Goal: Understand process/instructions: Learn how to perform a task or action

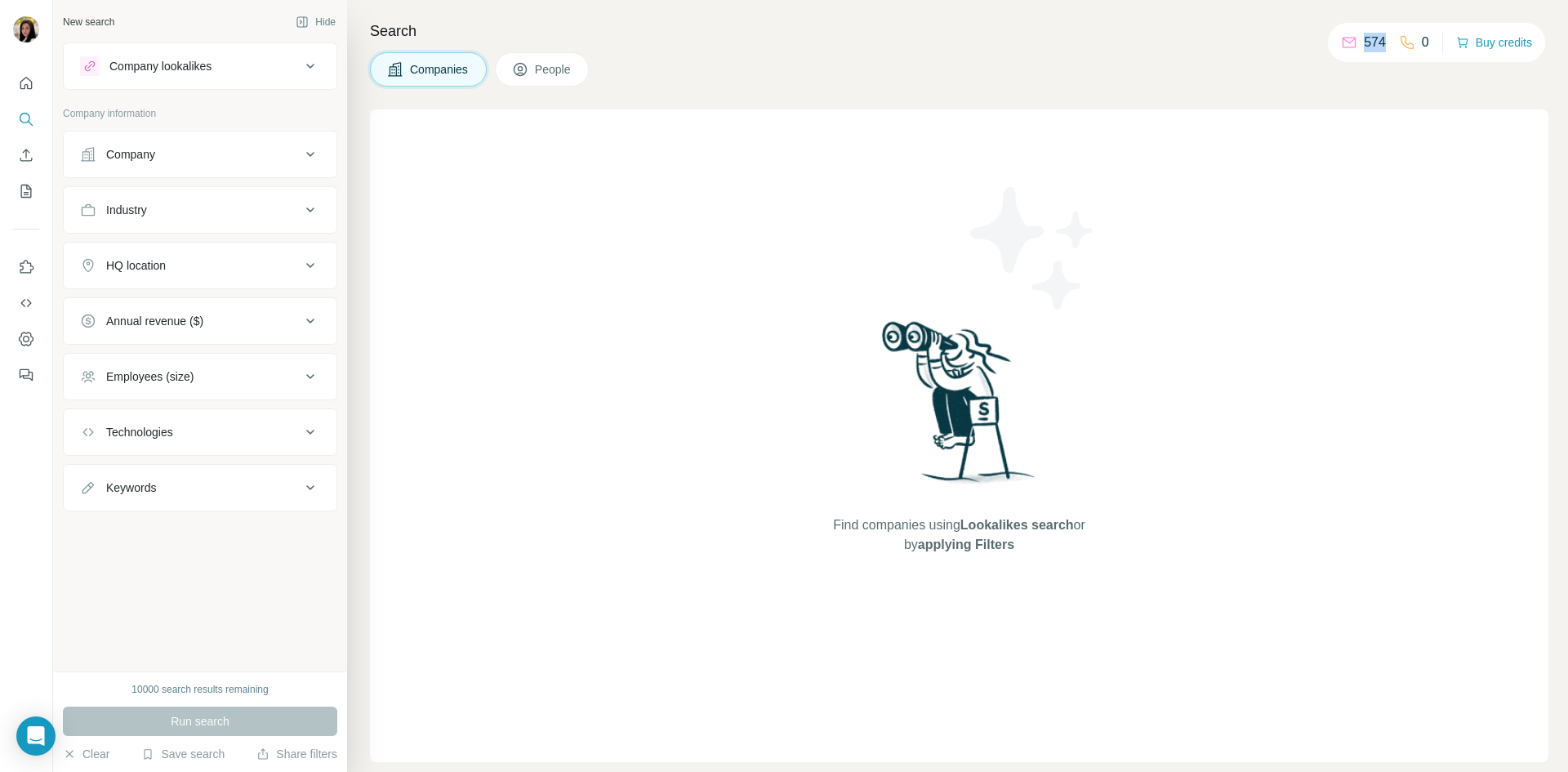
drag, startPoint x: 1357, startPoint y: 43, endPoint x: 1383, endPoint y: 43, distance: 26.0
click at [1383, 43] on div "574 0" at bounding box center [1385, 42] width 88 height 23
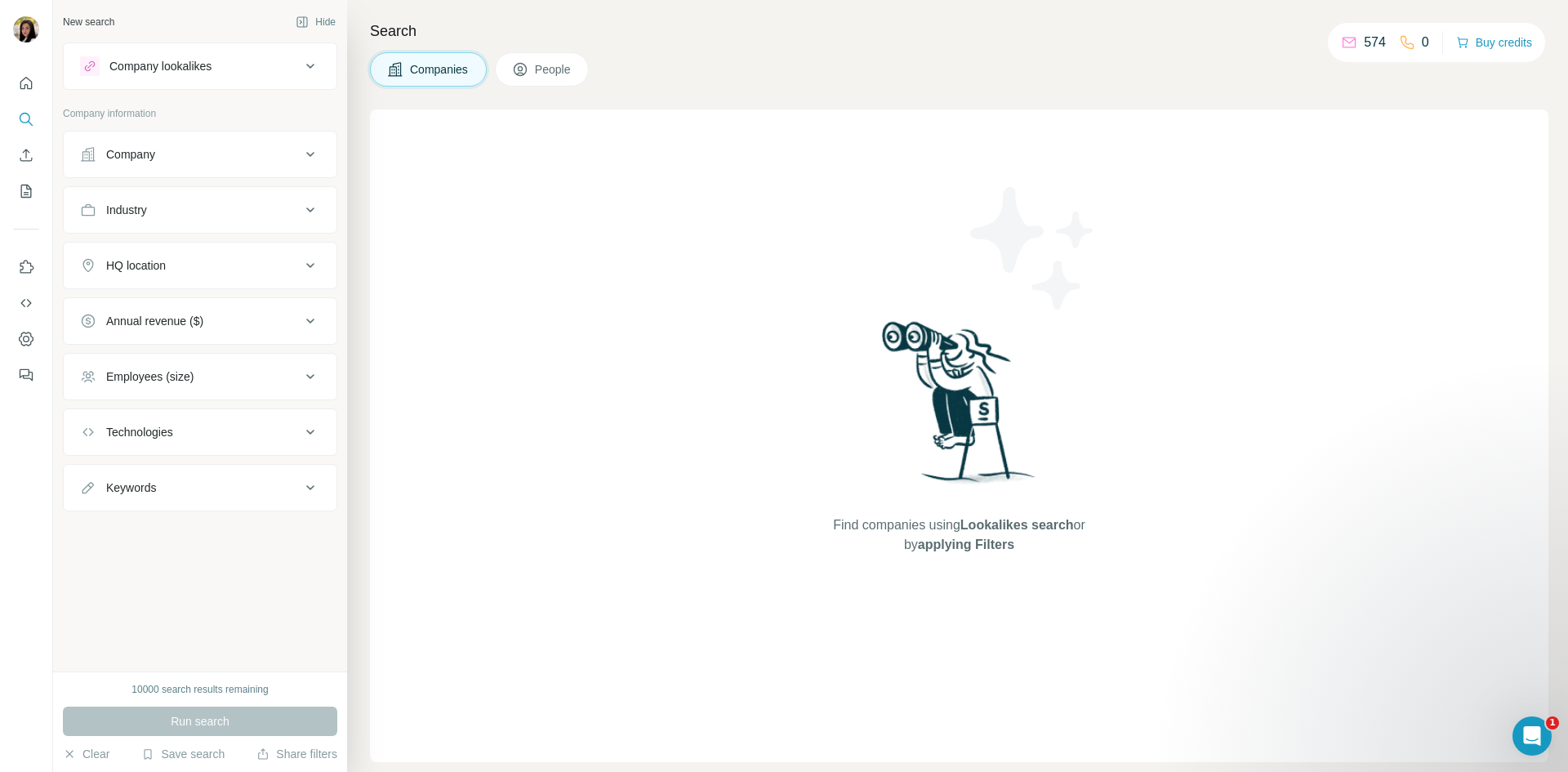
click at [1386, 59] on div "574 0 Buy credits" at bounding box center [1437, 42] width 218 height 40
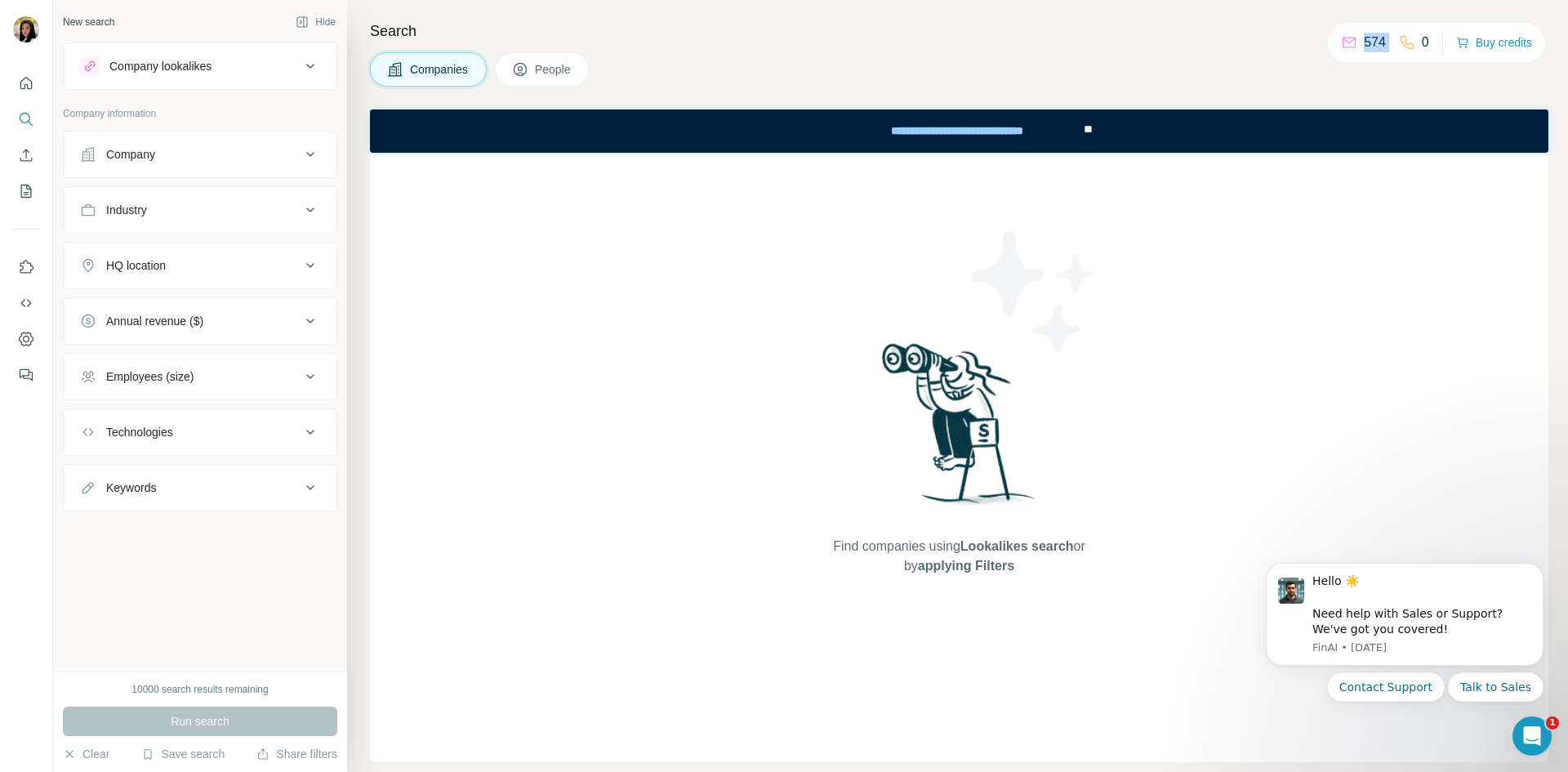
drag, startPoint x: 1350, startPoint y: 37, endPoint x: 1396, endPoint y: 37, distance: 46.0
click at [1396, 37] on div "574 0" at bounding box center [1385, 42] width 88 height 23
click at [1376, 51] on p "574" at bounding box center [1374, 42] width 22 height 19
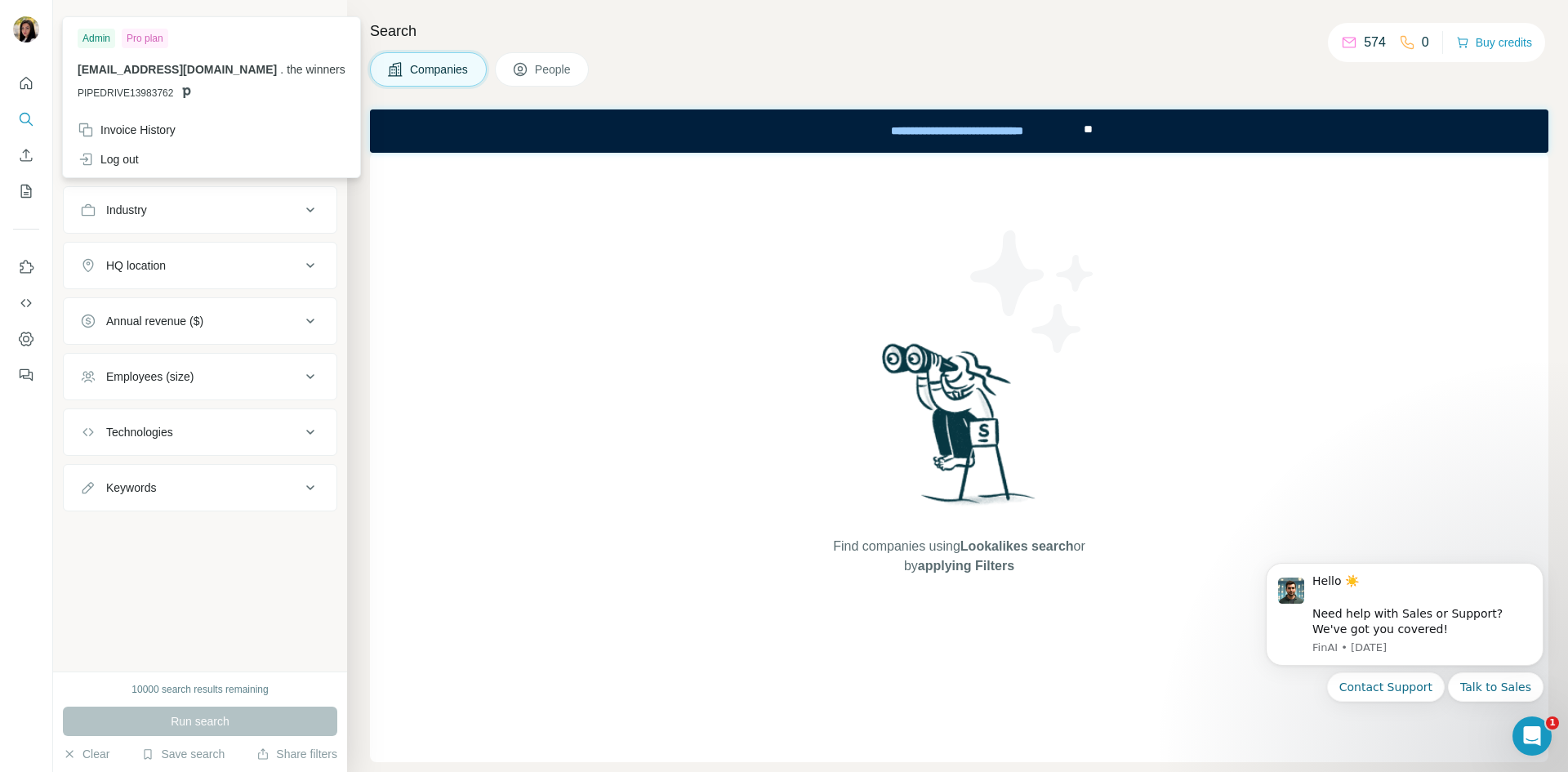
click at [28, 33] on img at bounding box center [26, 30] width 26 height 26
click at [437, 282] on div "Find companies using Lookalikes search or by applying Filters" at bounding box center [959, 457] width 1179 height 610
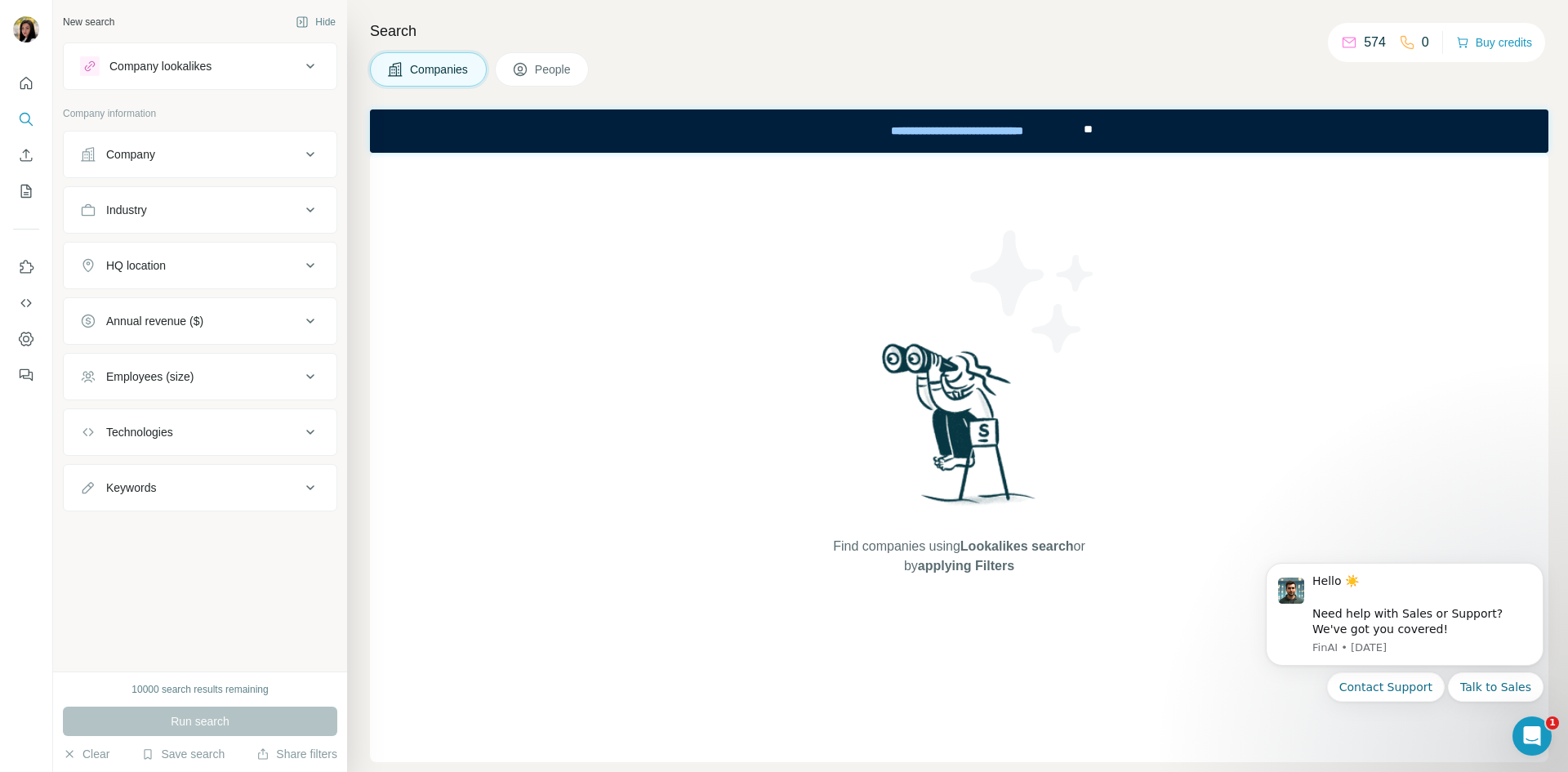
click at [126, 155] on div "Company" at bounding box center [131, 154] width 49 height 17
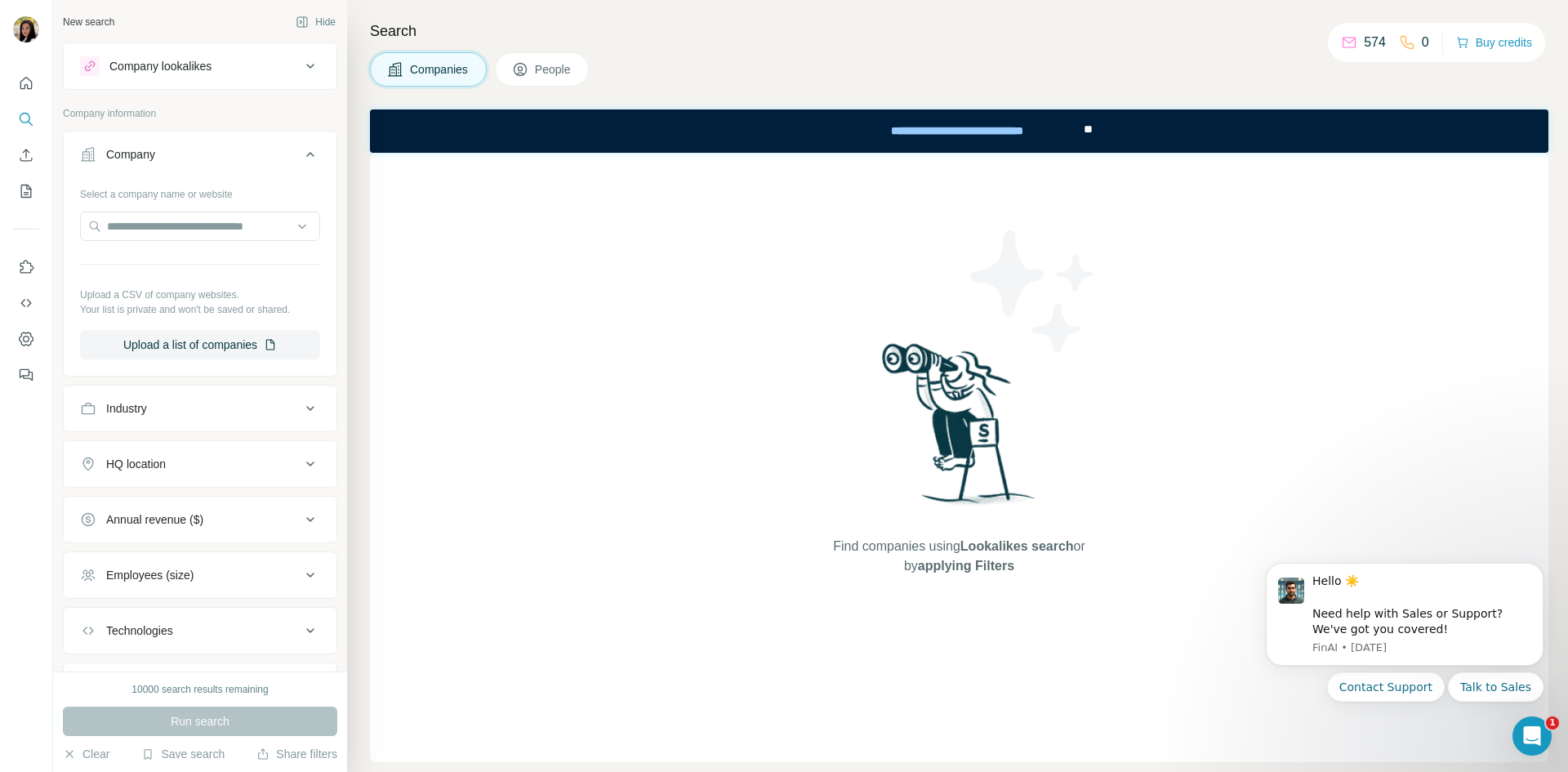
click at [126, 155] on div "Company" at bounding box center [131, 154] width 49 height 17
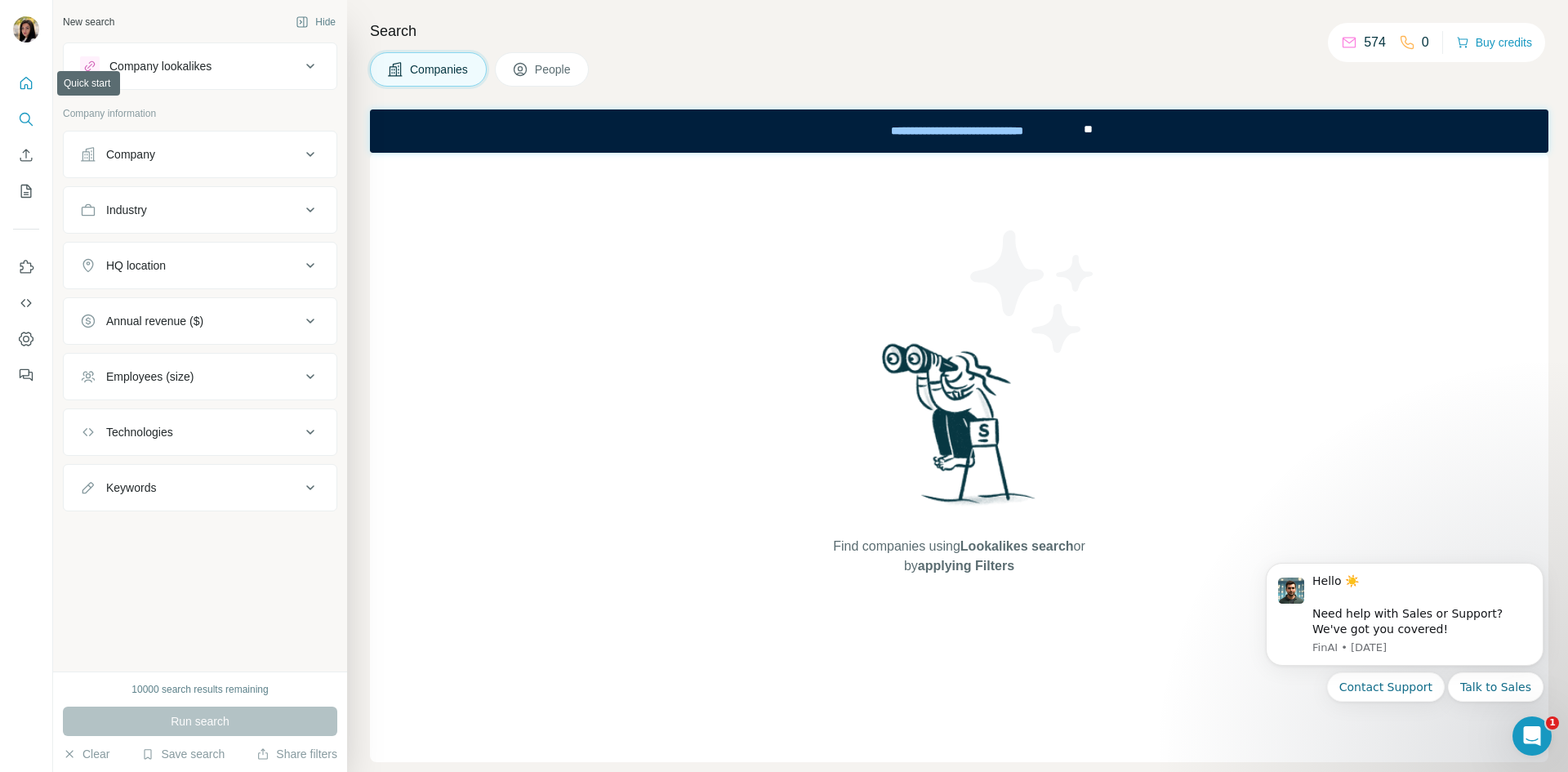
click at [26, 75] on icon "Quick start" at bounding box center [26, 83] width 17 height 17
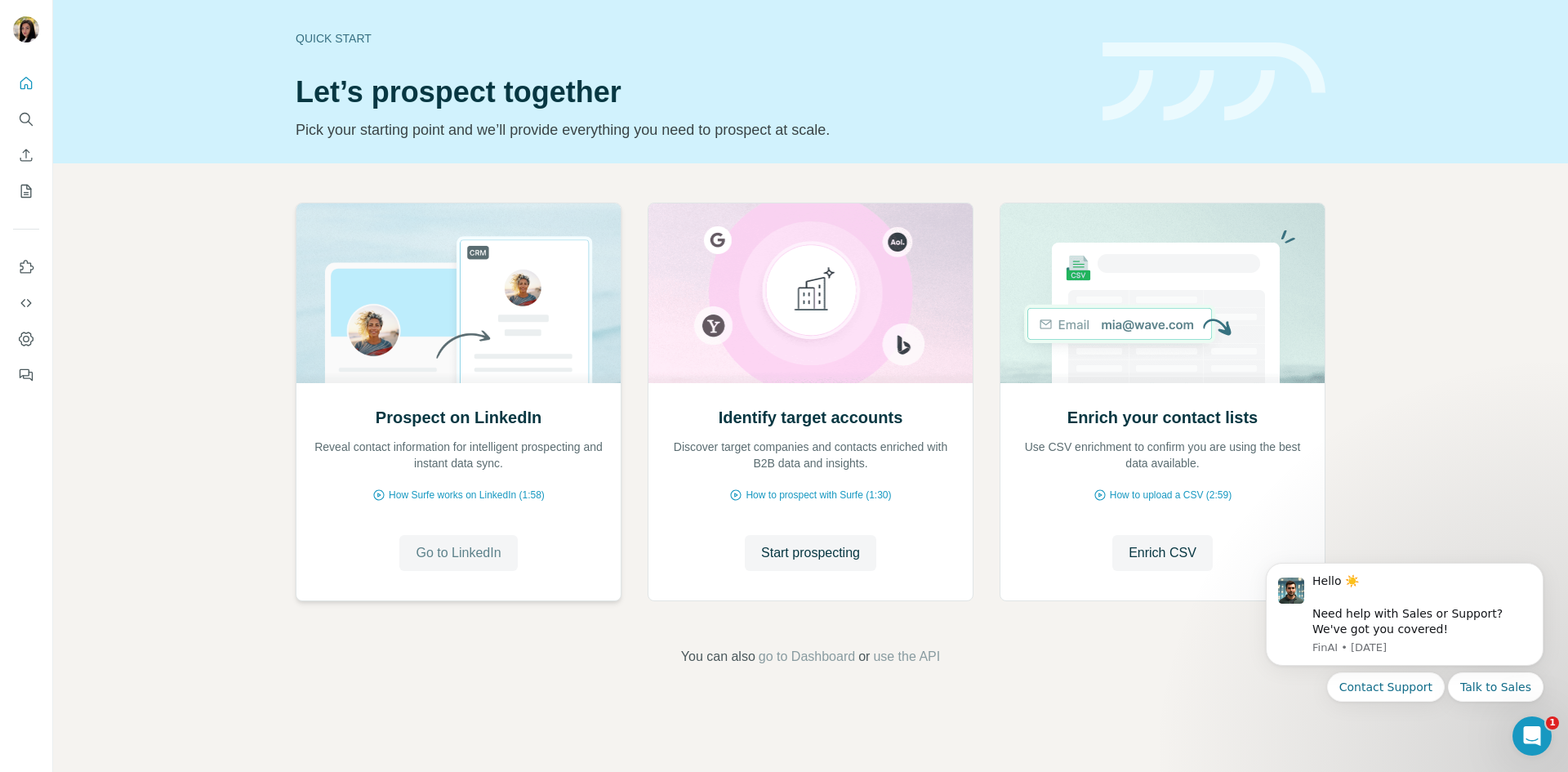
click at [476, 563] on button "Go to LinkedIn" at bounding box center [458, 553] width 118 height 36
click at [461, 565] on button "Go to LinkedIn" at bounding box center [458, 553] width 118 height 36
